Goal: Task Accomplishment & Management: Manage account settings

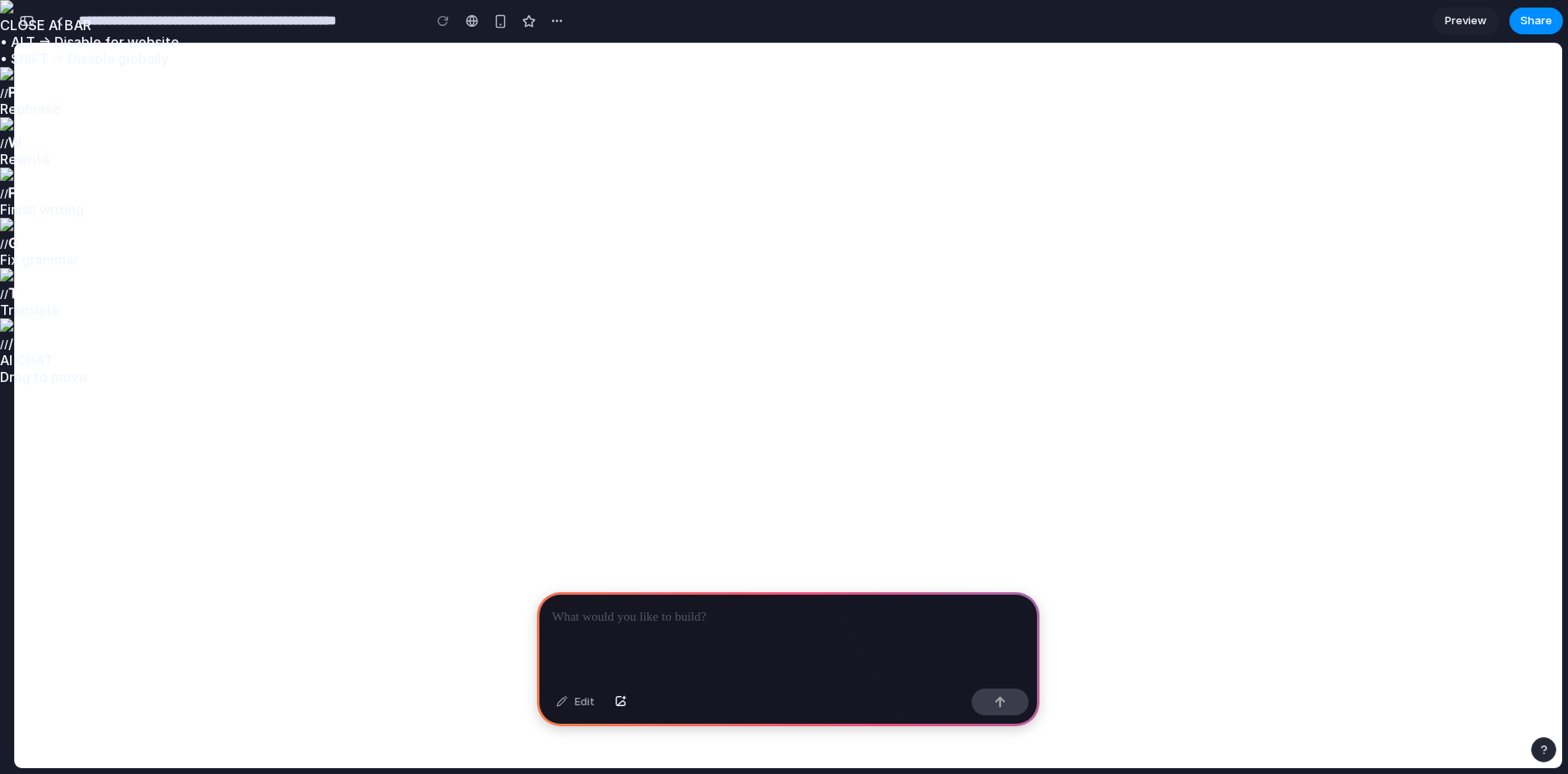
click at [666, 637] on div at bounding box center [788, 637] width 503 height 90
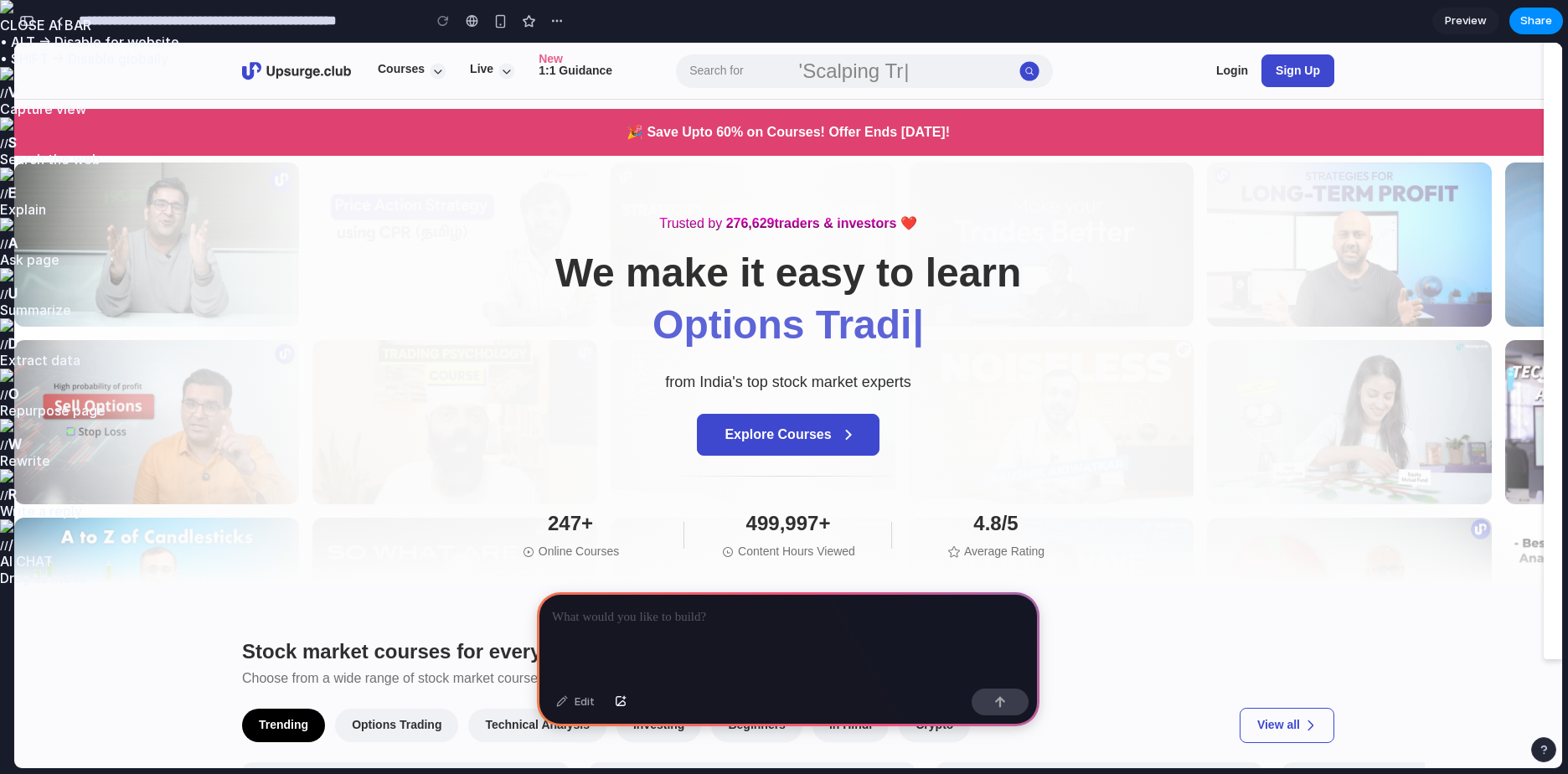
click at [23, 24] on div "button" at bounding box center [27, 20] width 15 height 12
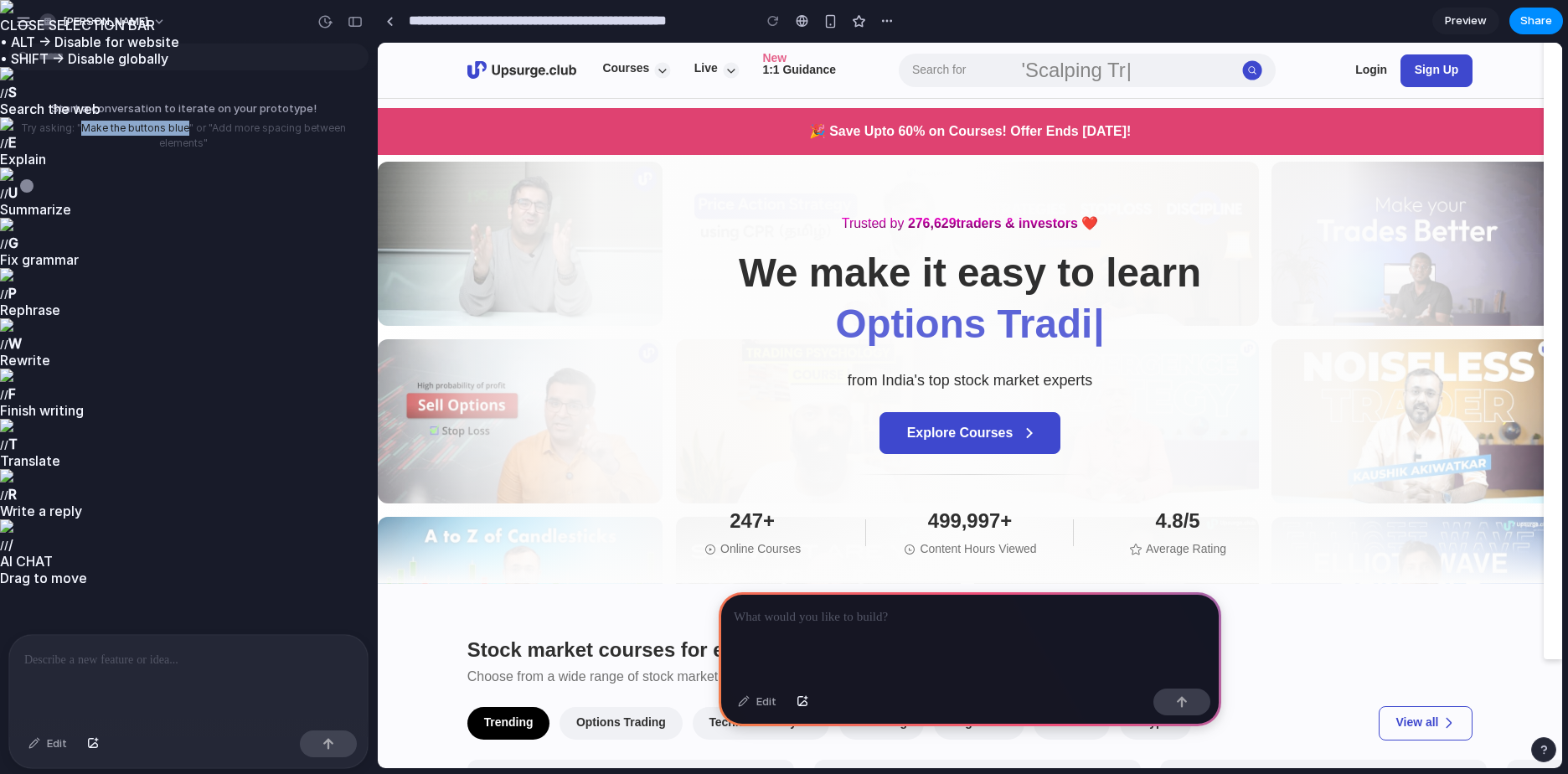
drag, startPoint x: 80, startPoint y: 127, endPoint x: 183, endPoint y: 122, distance: 103.1
click at [183, 122] on p "Try asking: "Make the buttons blue" or "Add more spacing between elements"" at bounding box center [183, 136] width 353 height 30
copy p "Make the buttons blue"
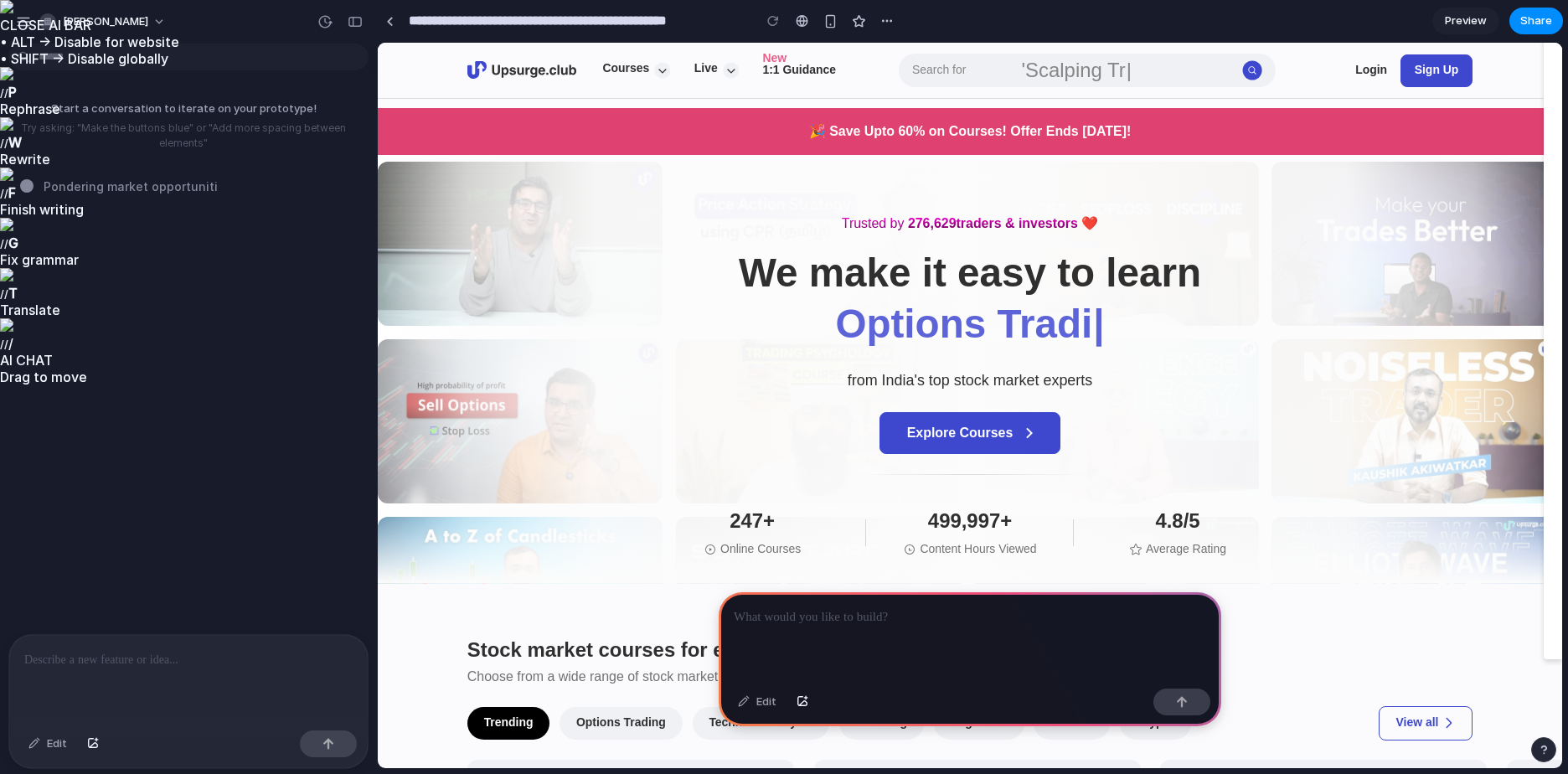
click at [216, 651] on p at bounding box center [188, 660] width 328 height 20
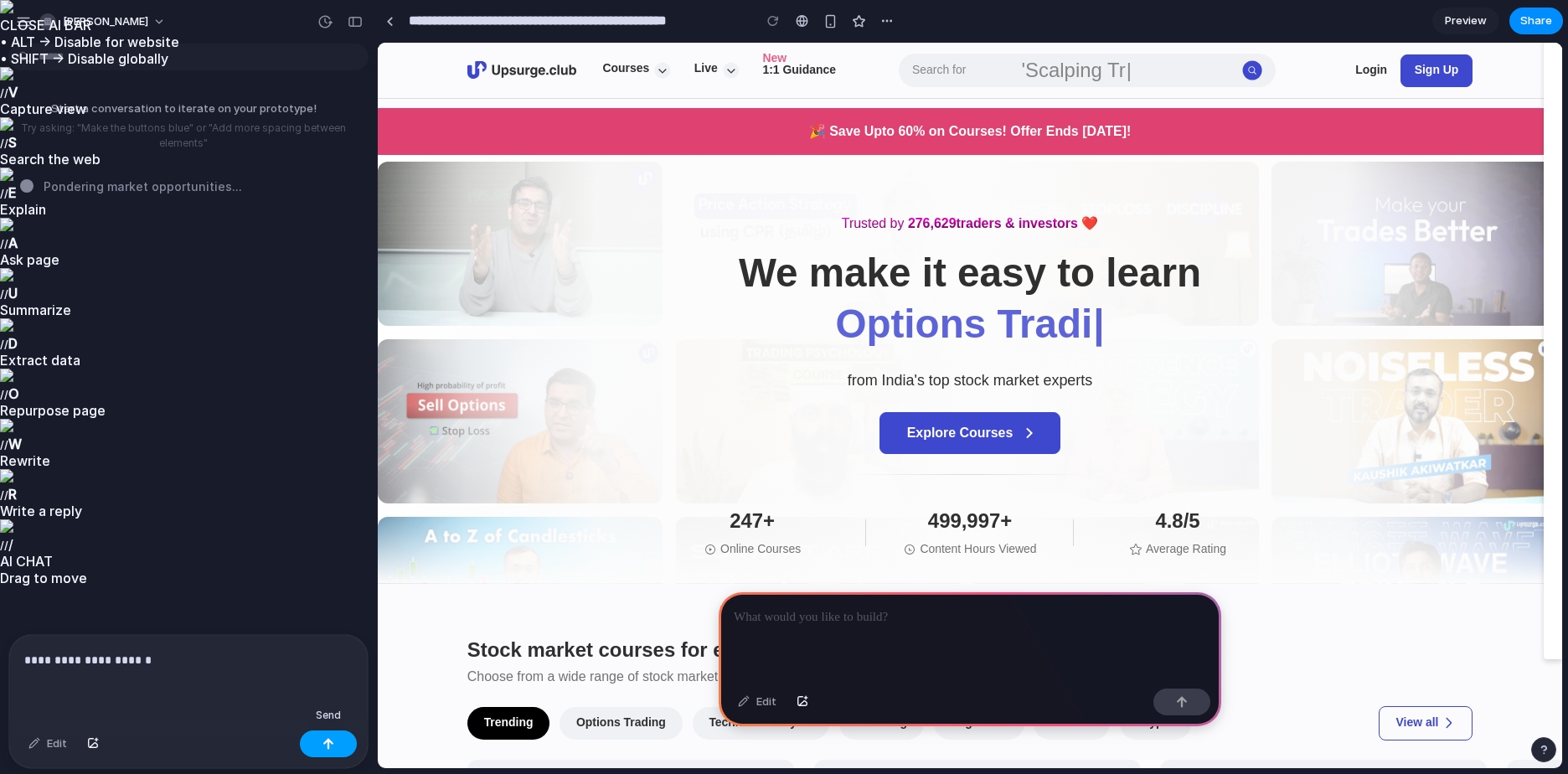
click at [320, 735] on button "button" at bounding box center [328, 744] width 57 height 27
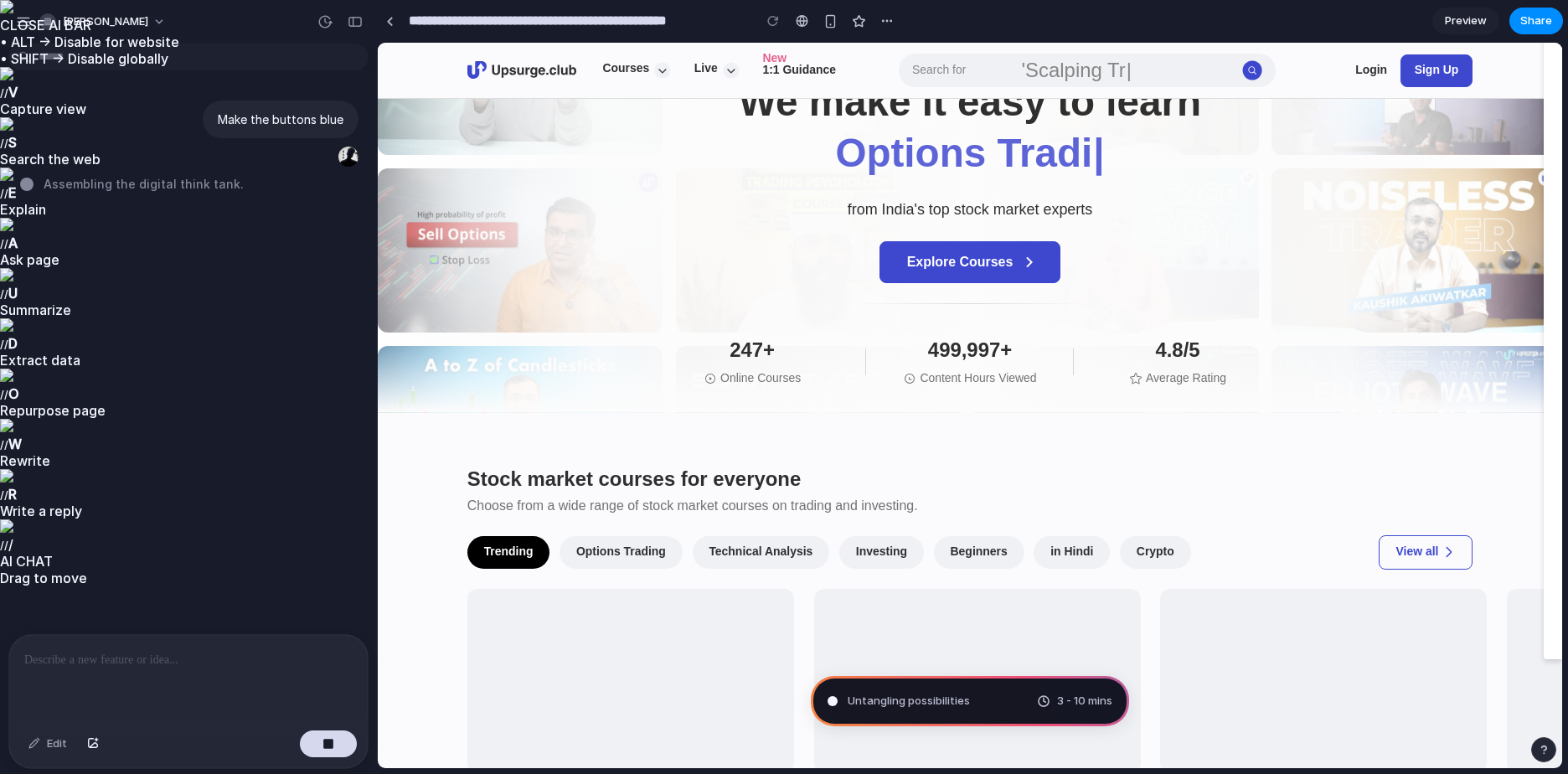
scroll to position [167, 0]
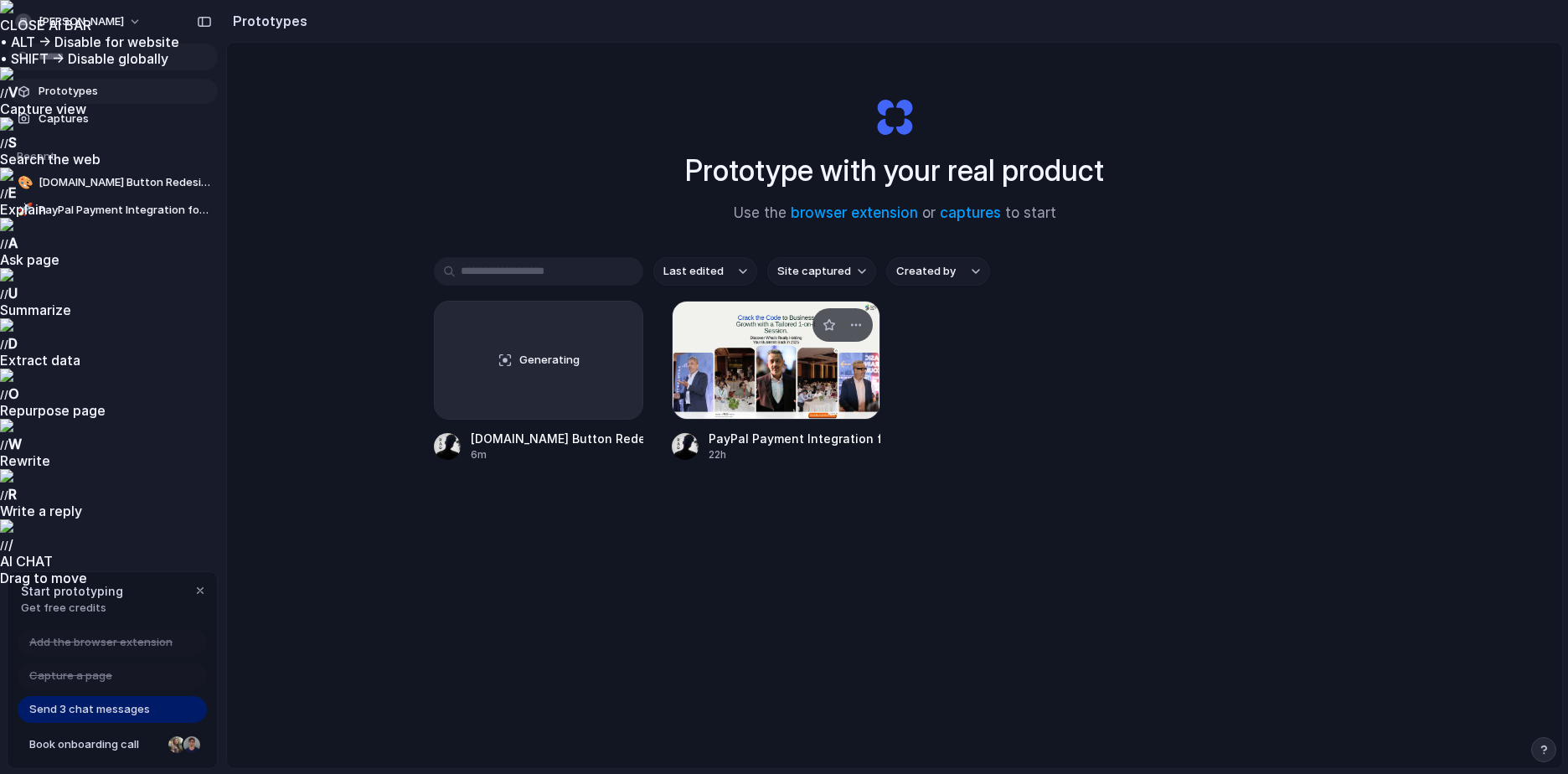
click at [798, 367] on div at bounding box center [776, 360] width 209 height 119
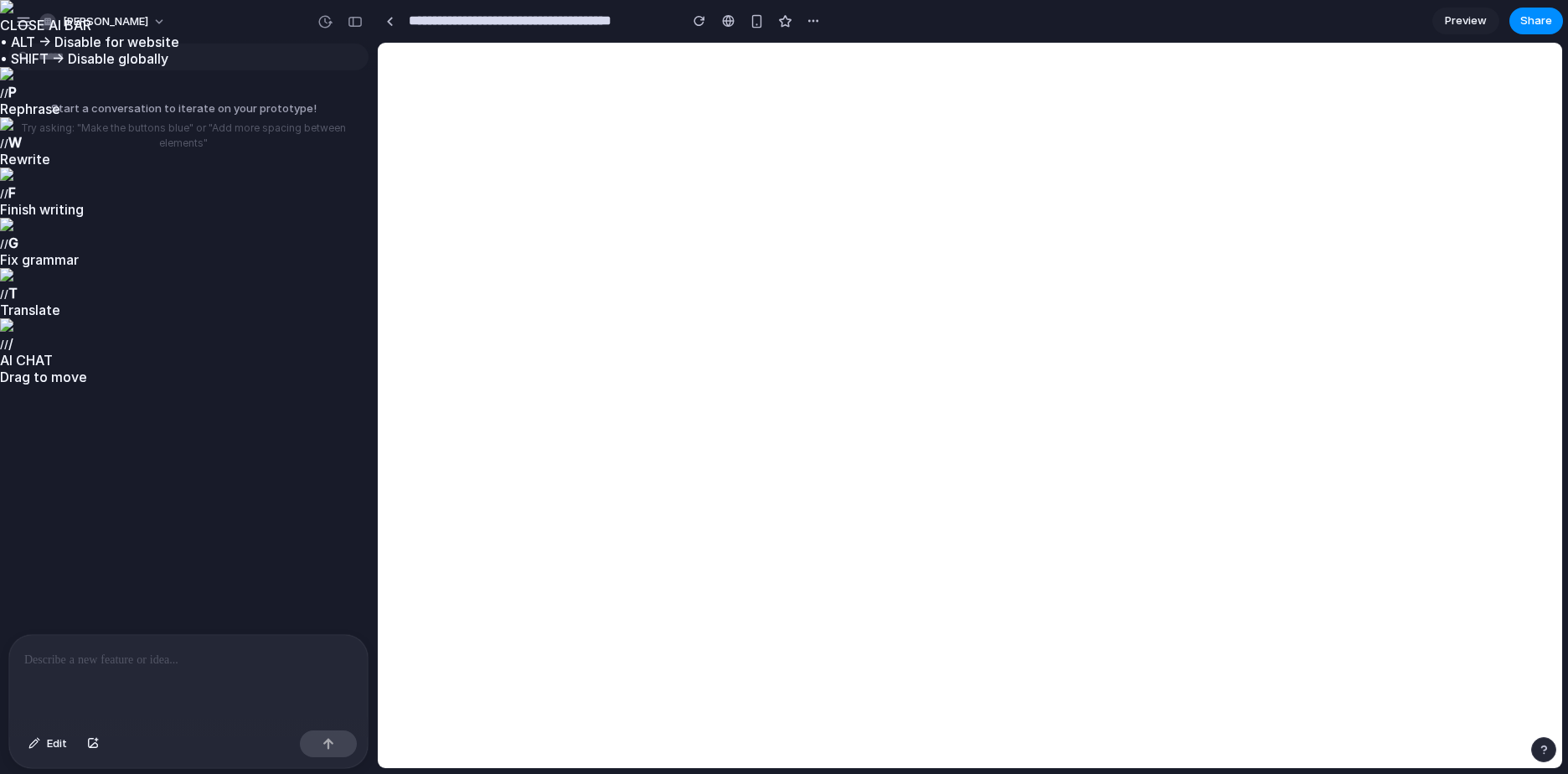
click at [219, 658] on p at bounding box center [188, 660] width 328 height 20
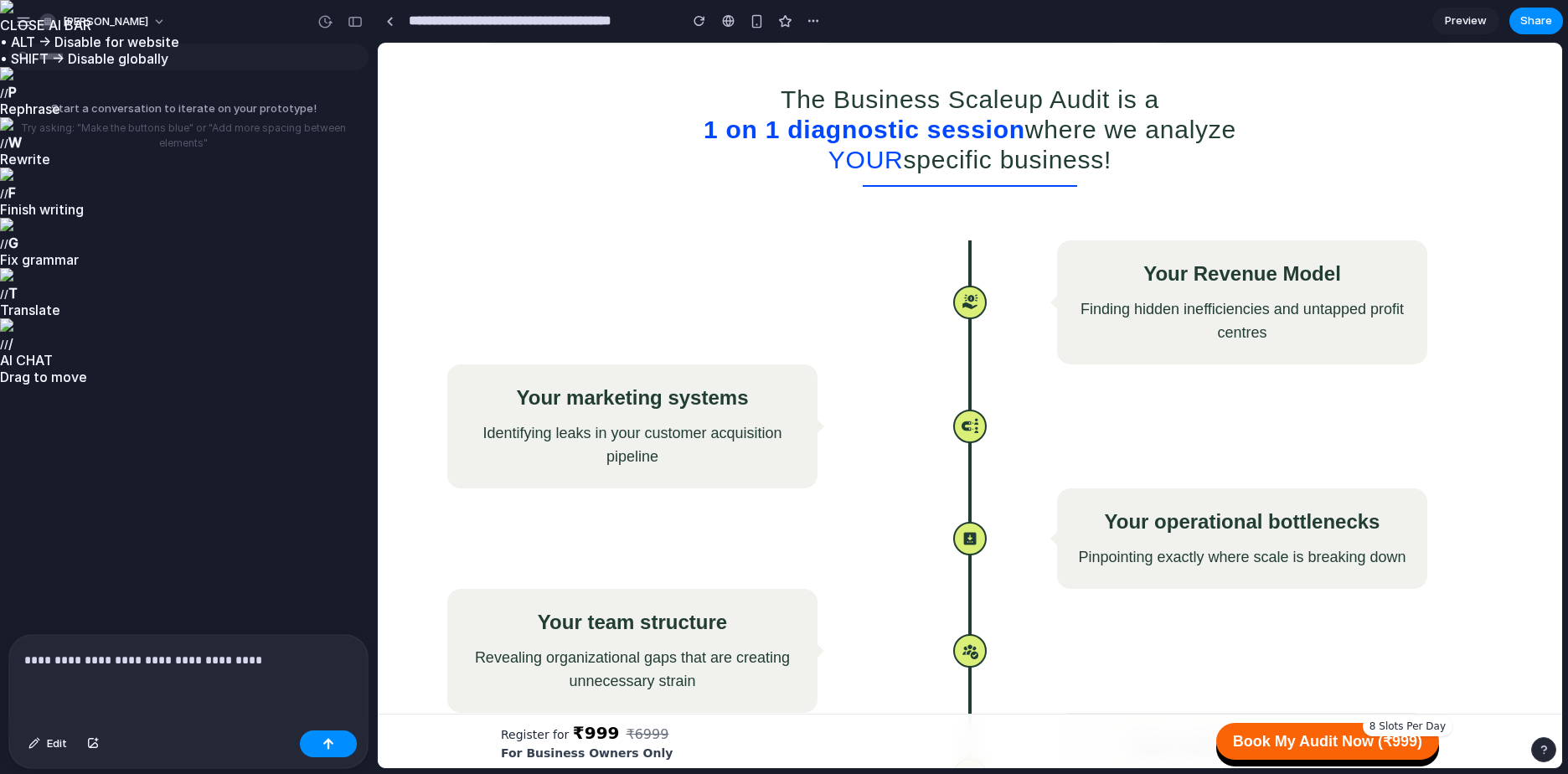
scroll to position [5277, 0]
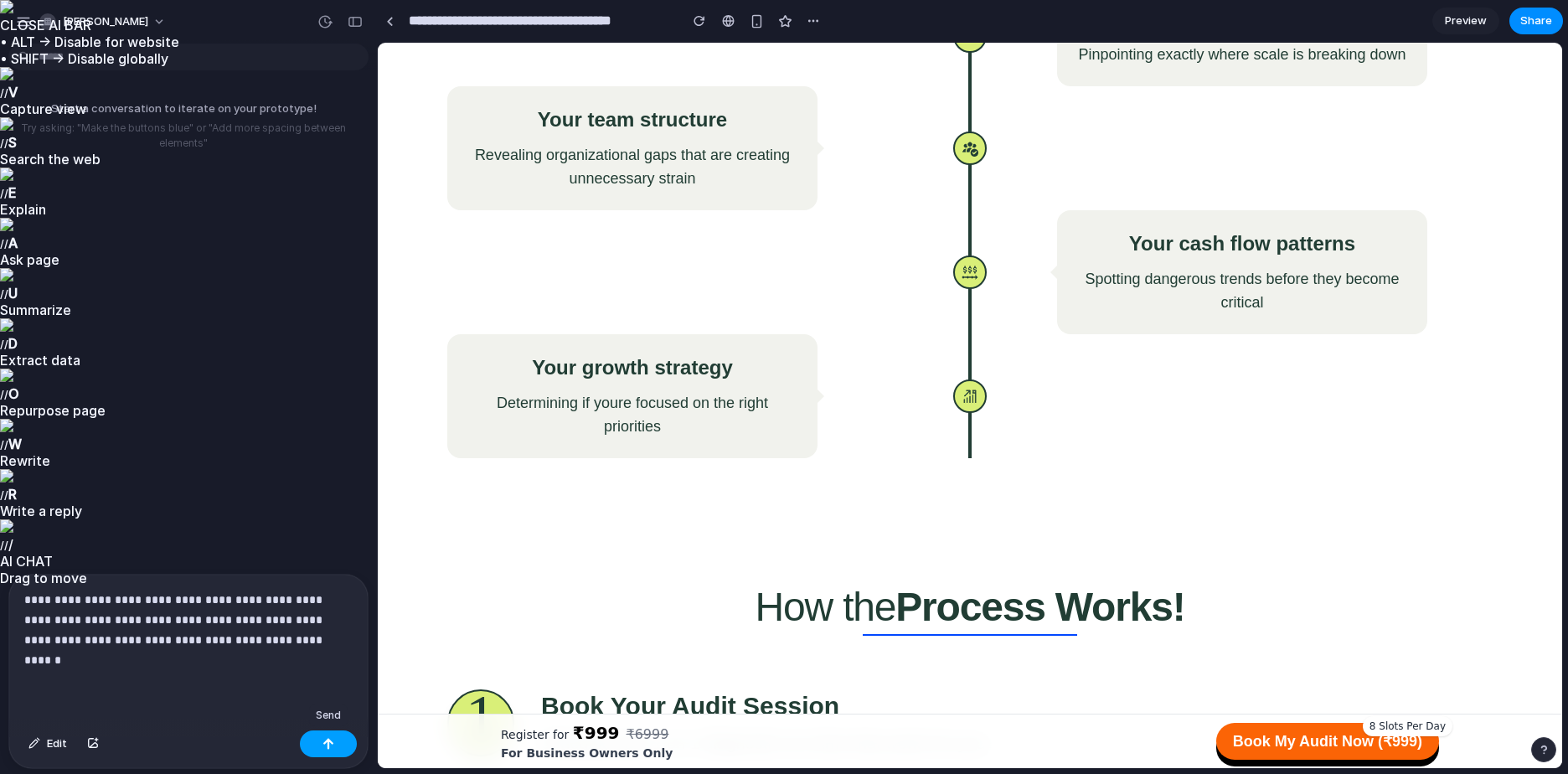
click at [324, 746] on div "button" at bounding box center [327, 743] width 12 height 12
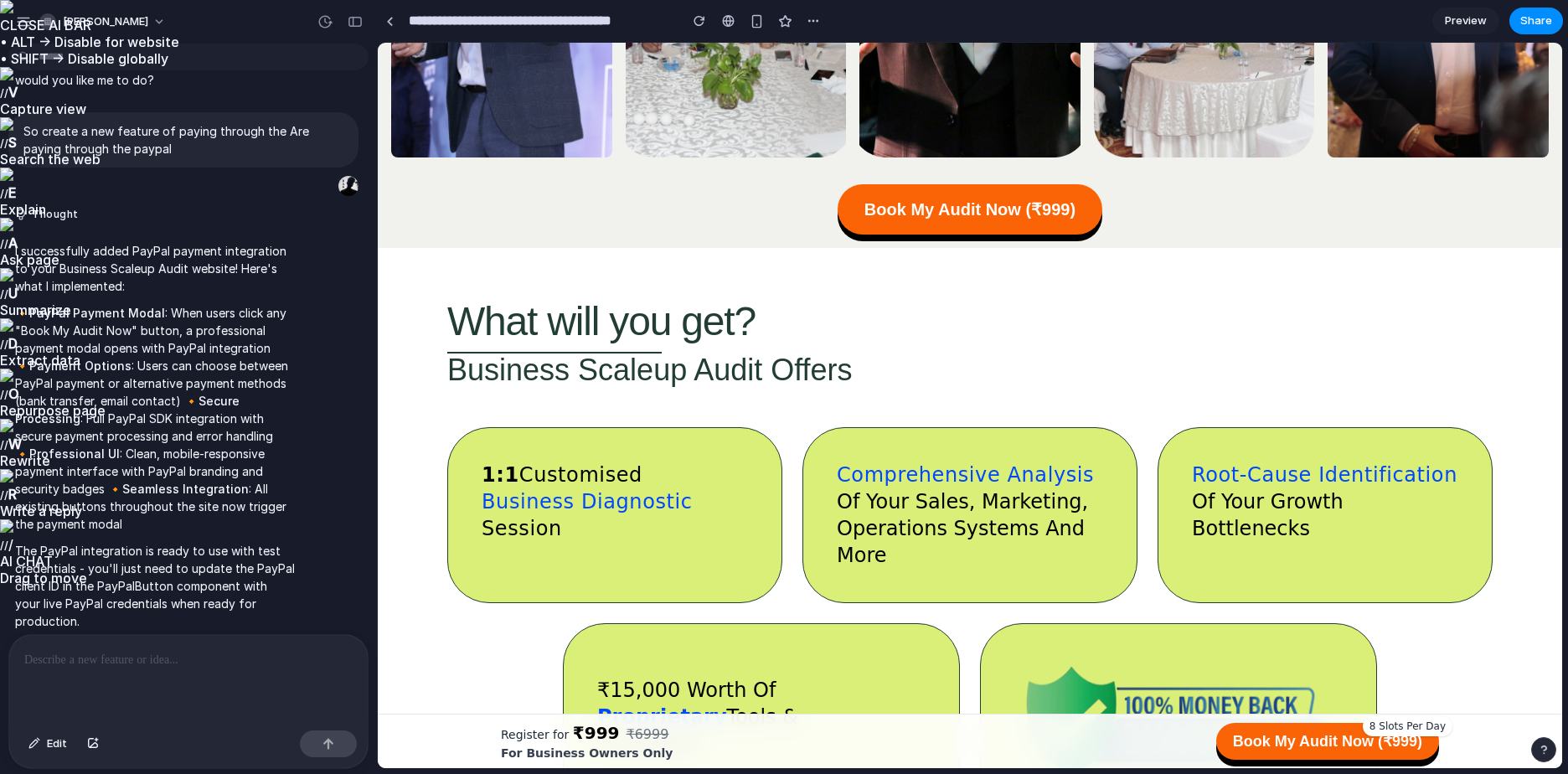
scroll to position [63, 0]
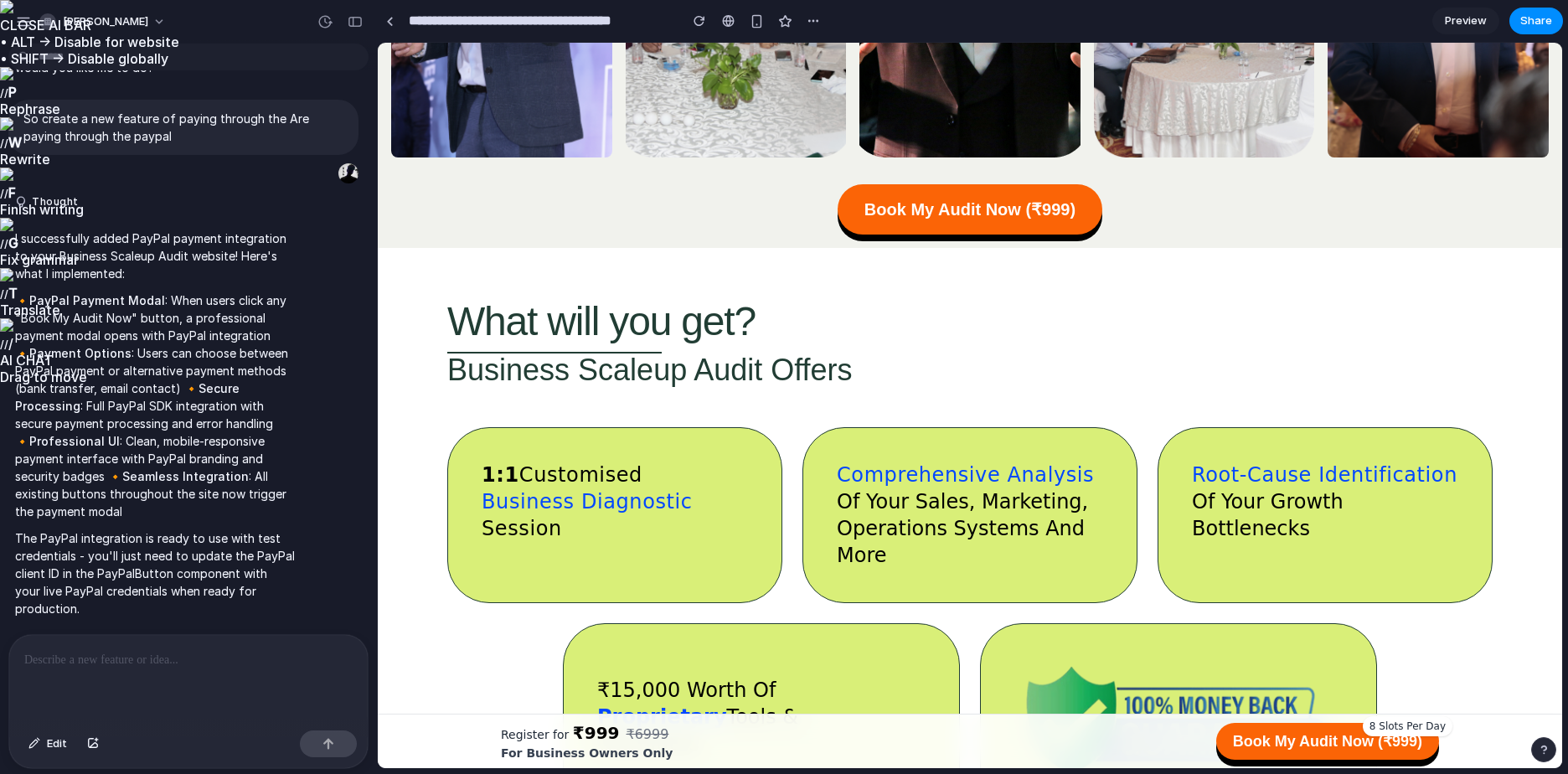
click at [238, 650] on p at bounding box center [185, 660] width 322 height 20
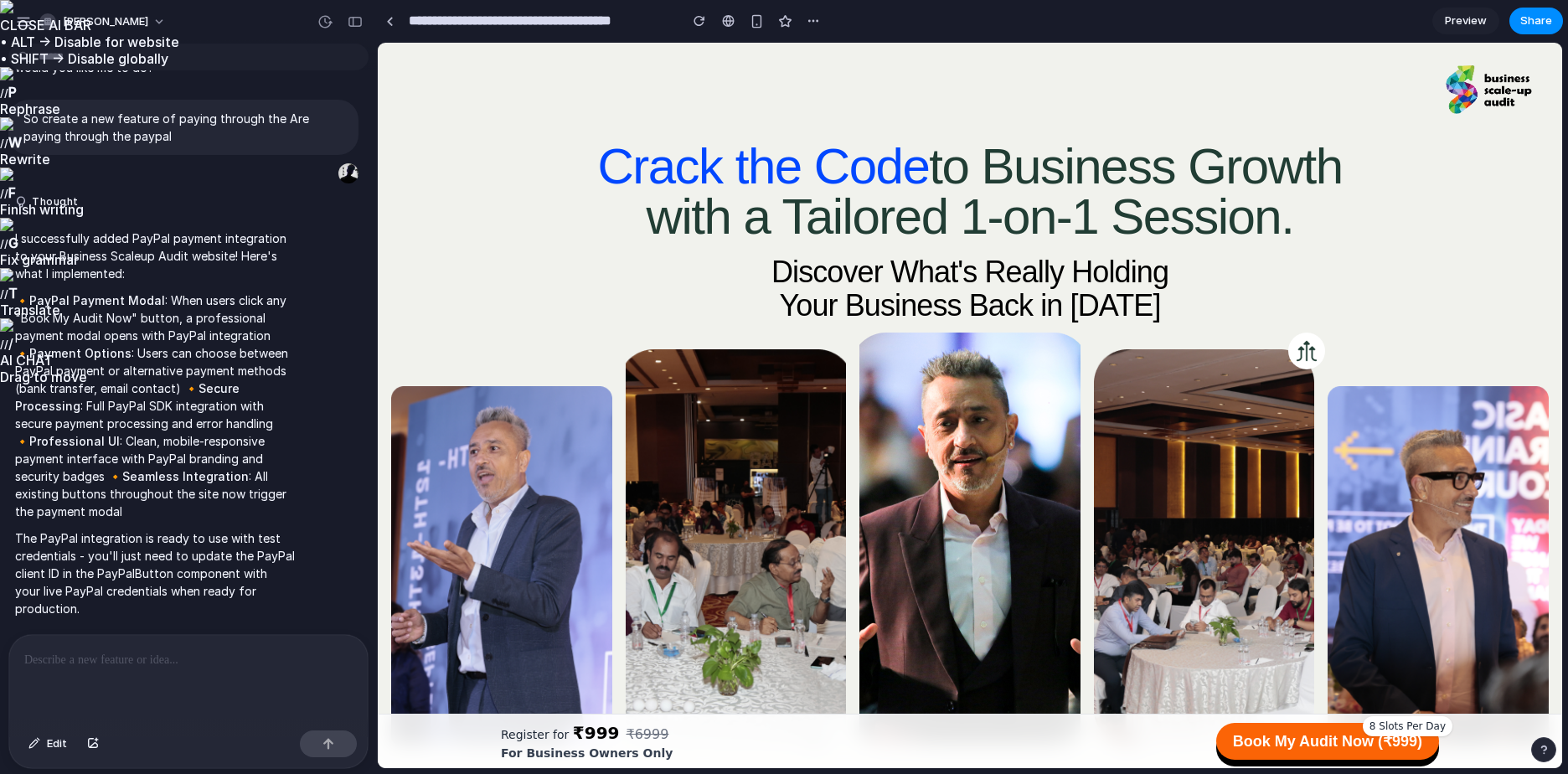
scroll to position [0, 0]
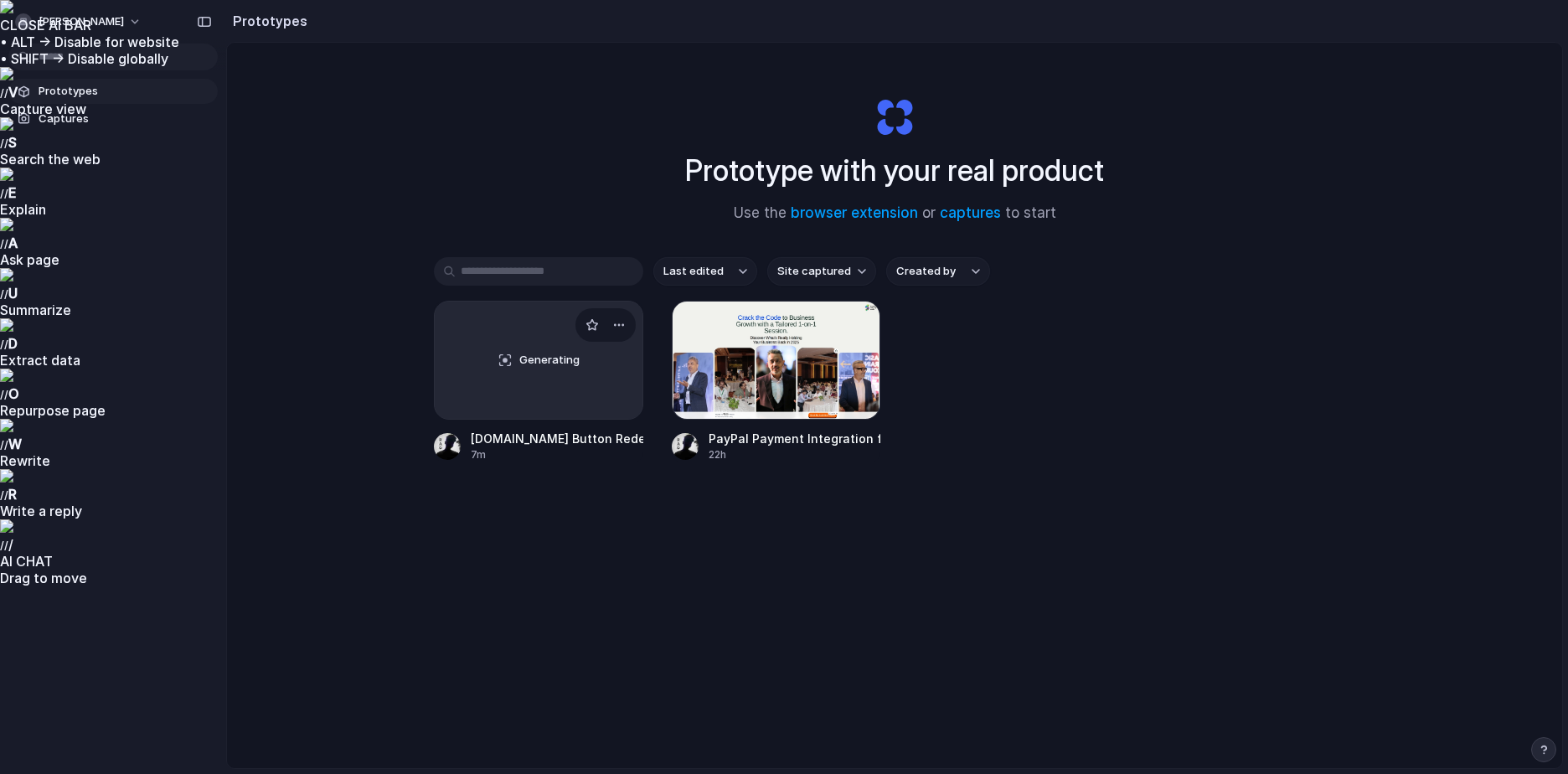
click at [518, 375] on div "Generating" at bounding box center [538, 360] width 207 height 117
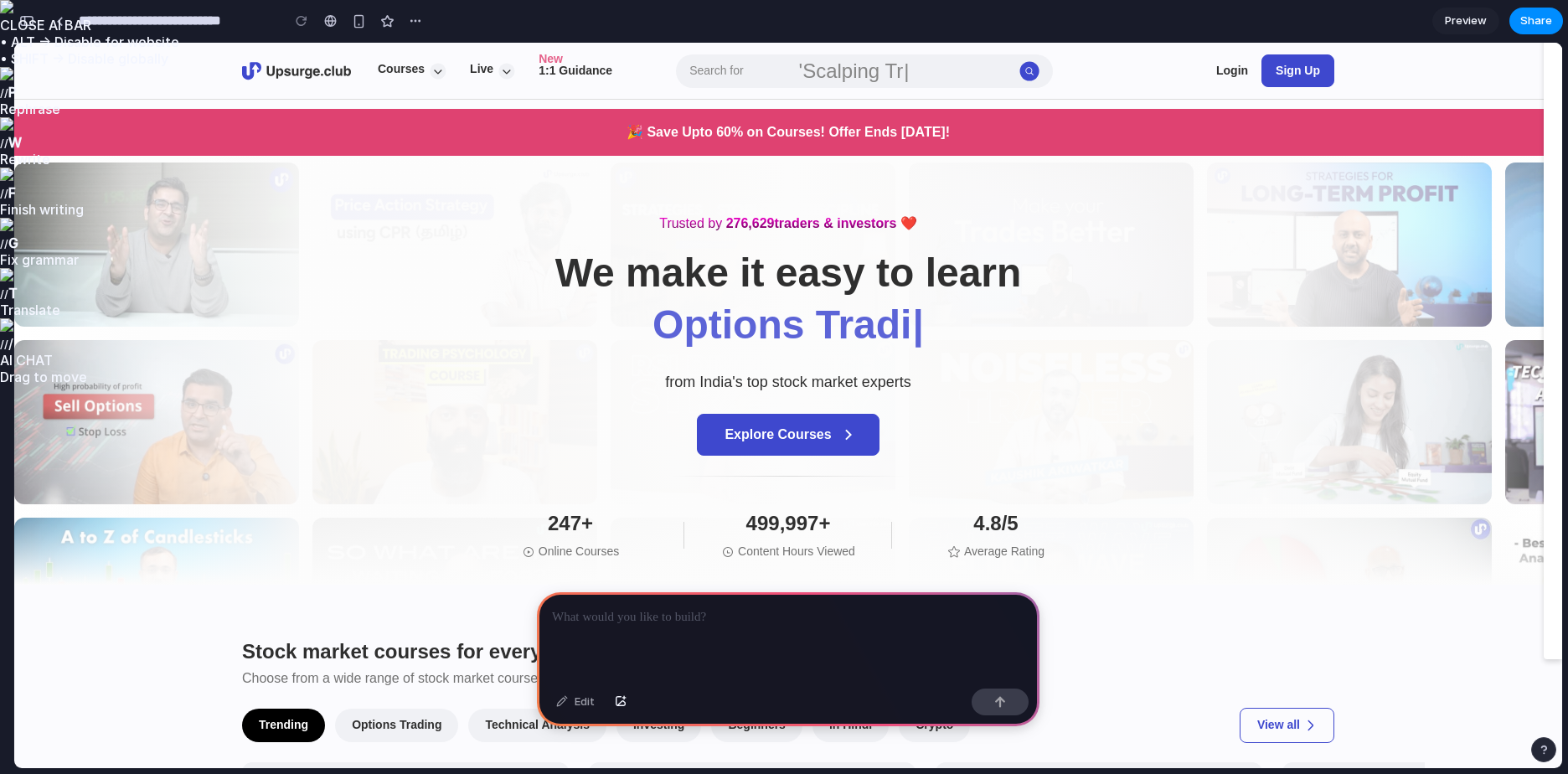
click at [702, 628] on div at bounding box center [788, 637] width 503 height 90
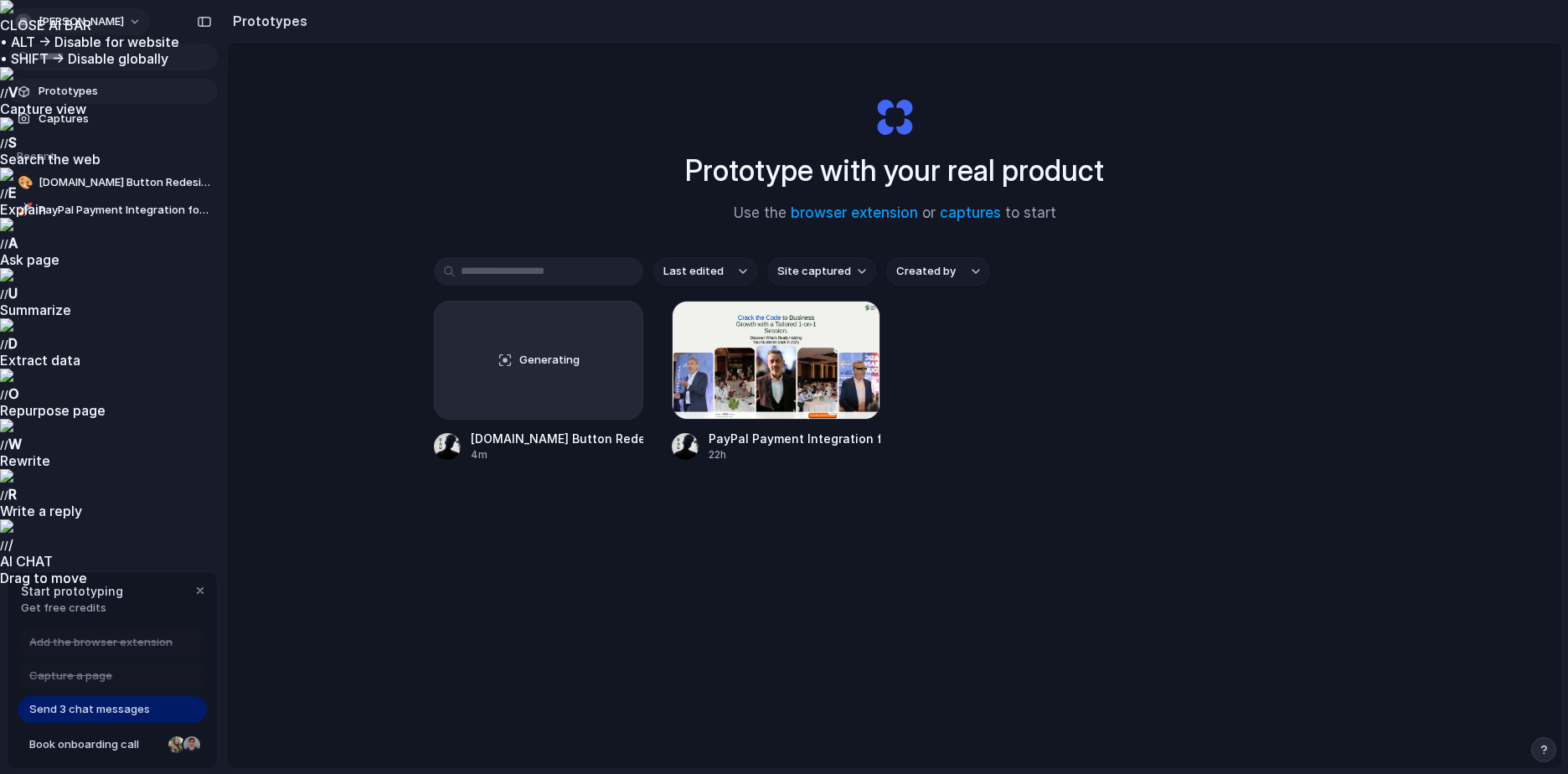
click at [74, 18] on span "[PERSON_NAME]" at bounding box center [81, 21] width 85 height 17
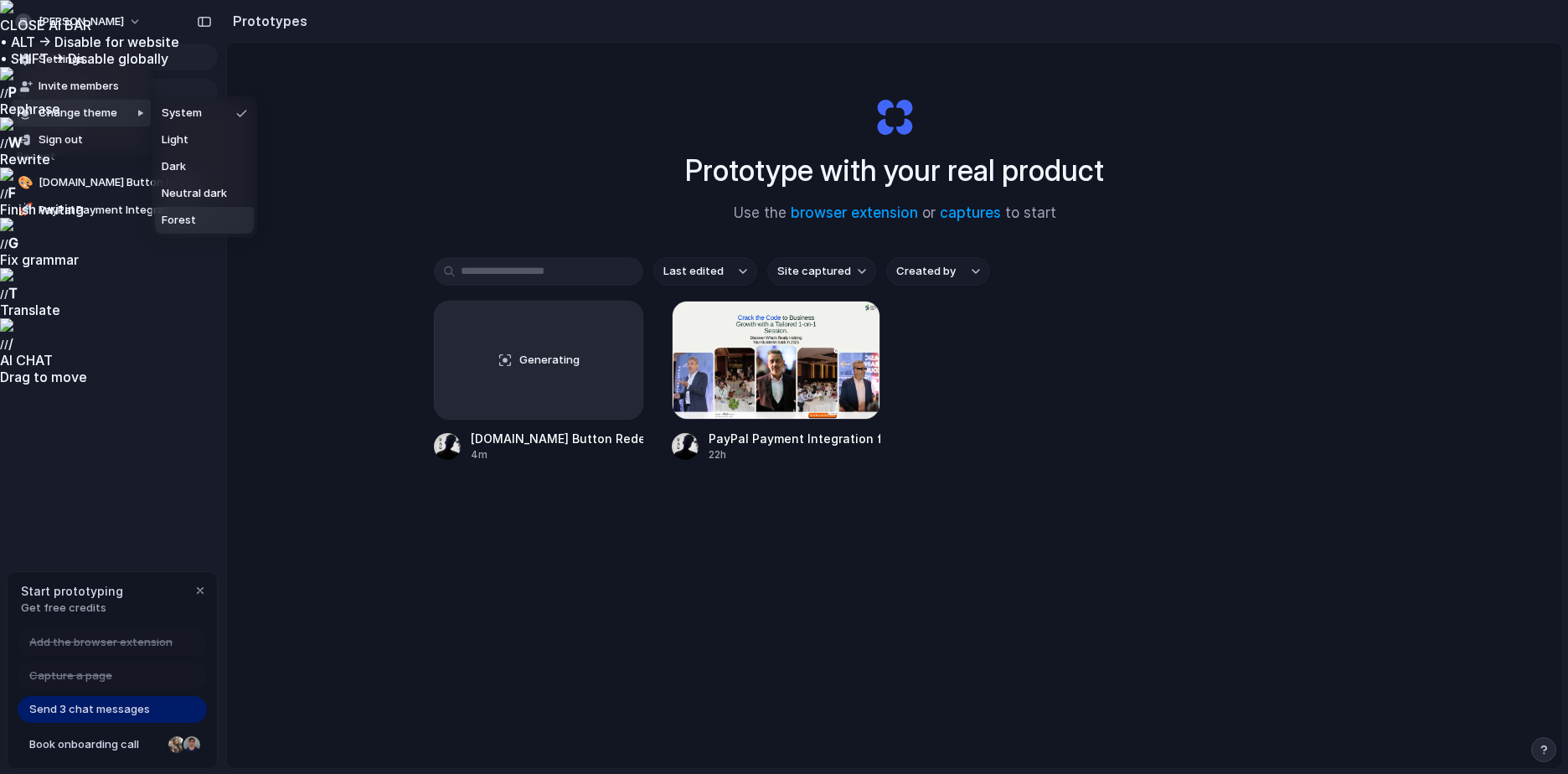
click at [341, 367] on div "Settings Invite members Change theme Sign out" at bounding box center [784, 387] width 1568 height 774
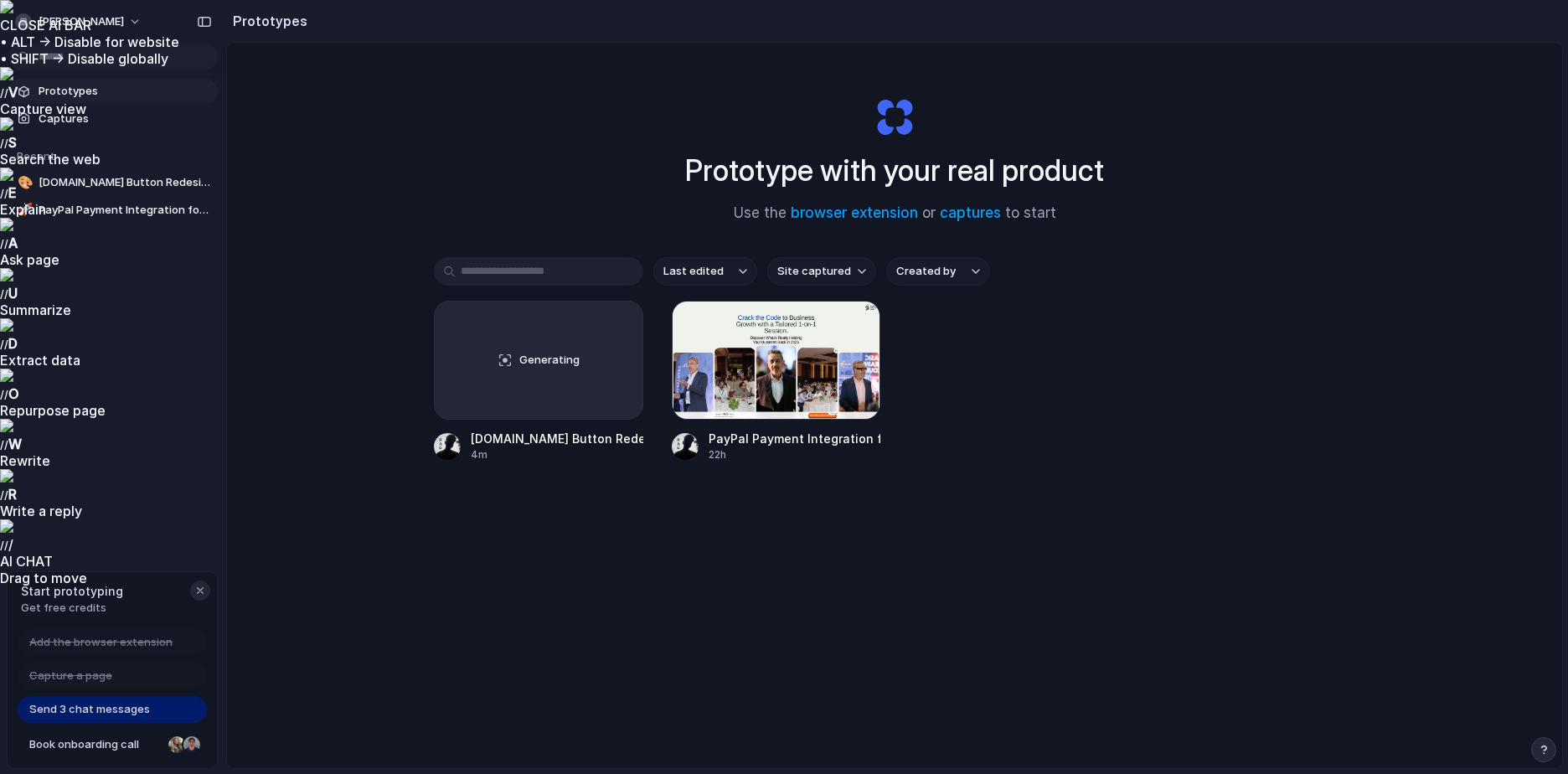
click at [203, 583] on button "button" at bounding box center [200, 590] width 20 height 20
click at [92, 15] on span "[PERSON_NAME]" at bounding box center [81, 21] width 85 height 17
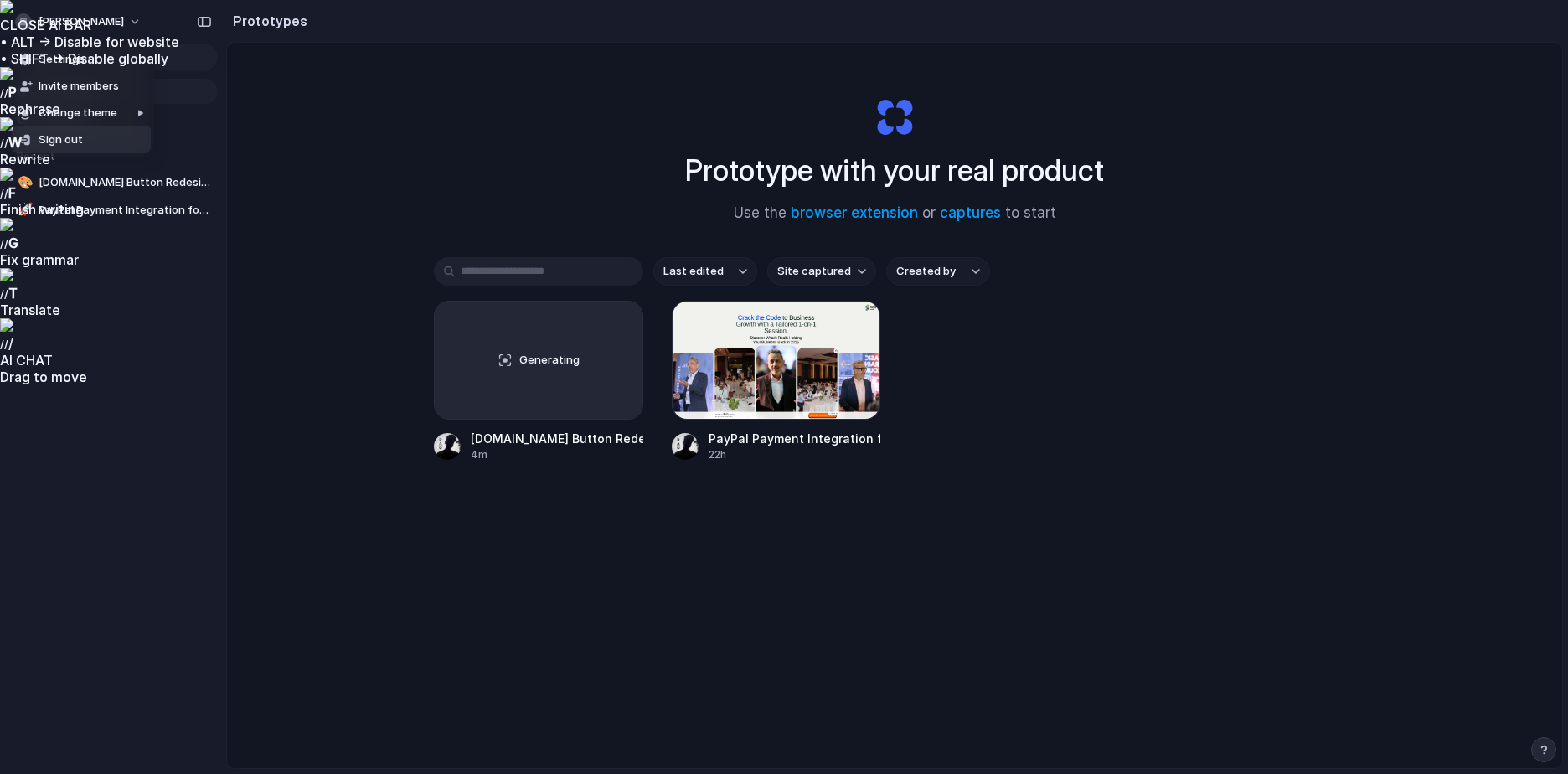
click at [94, 142] on li "Sign out" at bounding box center [81, 140] width 139 height 27
